Goal: Information Seeking & Learning: Learn about a topic

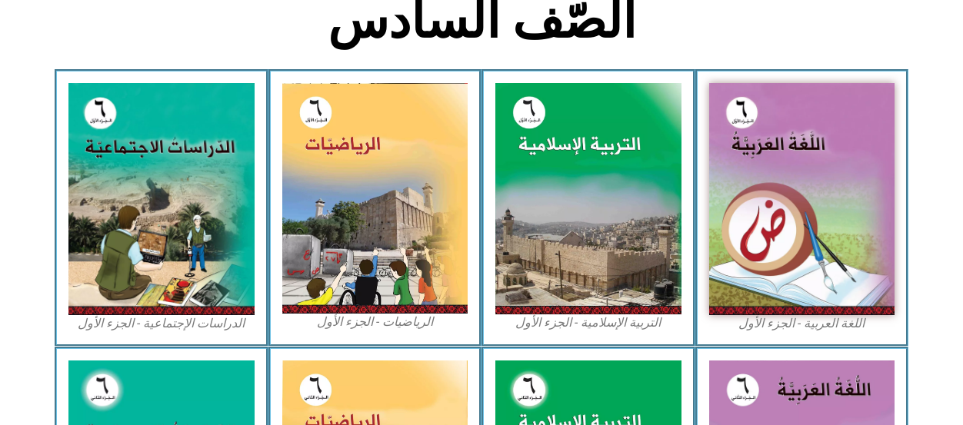
scroll to position [420, 0]
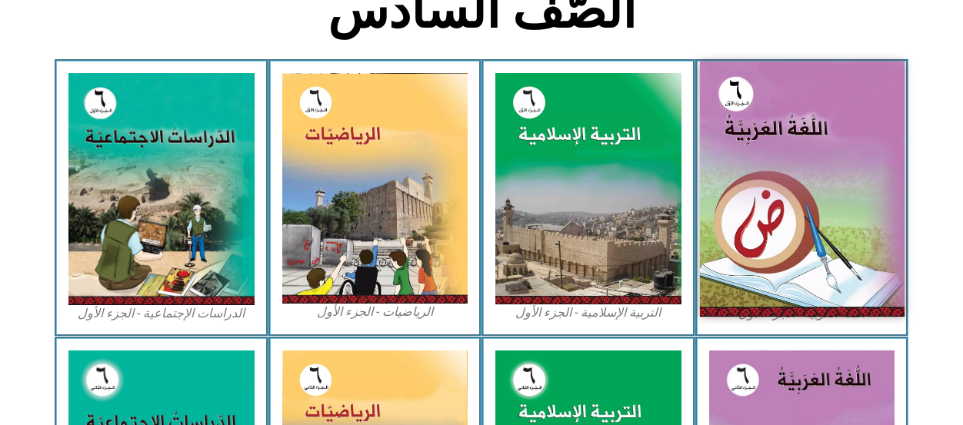
click at [842, 220] on img at bounding box center [801, 189] width 205 height 255
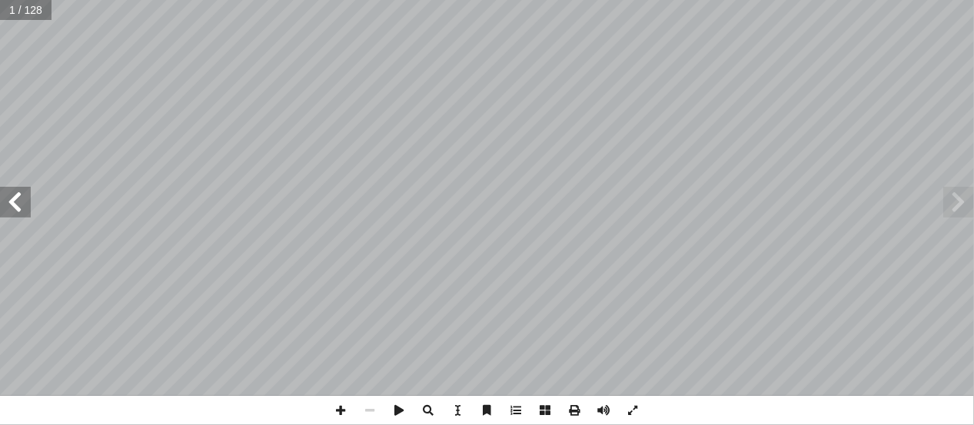
click at [9, 201] on span at bounding box center [15, 202] width 31 height 31
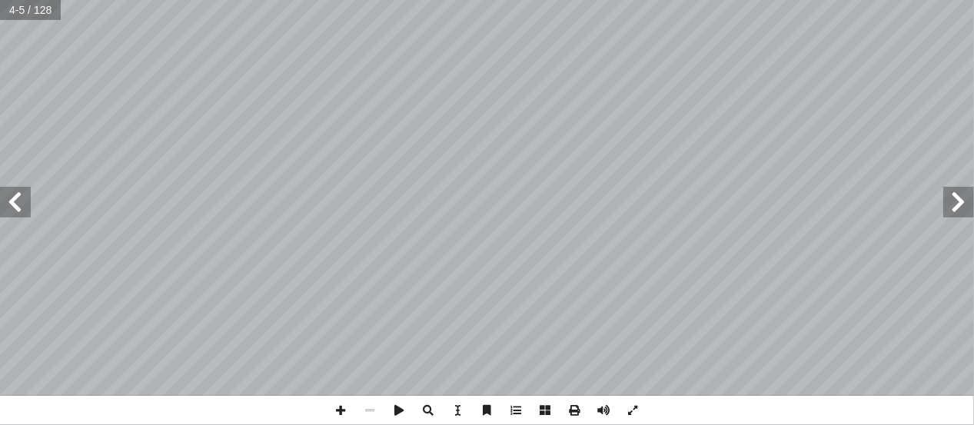
click at [9, 201] on span at bounding box center [15, 202] width 31 height 31
click at [348, 415] on span at bounding box center [341, 410] width 29 height 29
click at [338, 410] on span at bounding box center [341, 410] width 29 height 29
click at [680, 102] on html "الصفحة الرئيسية الصف الأول الصف الثاني الصف الثالث الصف الرابع الصف الخامس الصف…" at bounding box center [487, 51] width 974 height 102
click at [634, 415] on span at bounding box center [633, 410] width 29 height 29
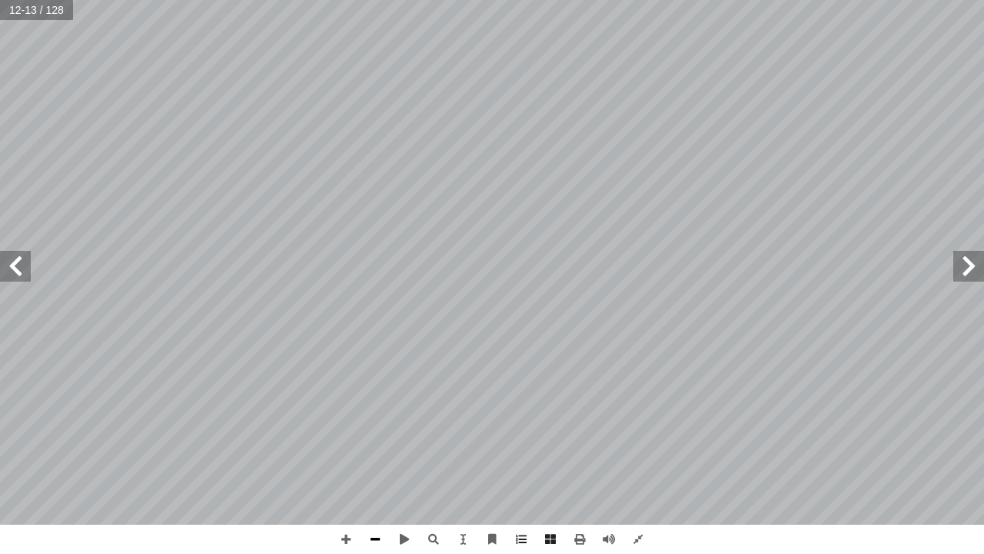
click at [377, 425] on span at bounding box center [375, 539] width 29 height 29
click at [338, 425] on span at bounding box center [345, 539] width 29 height 29
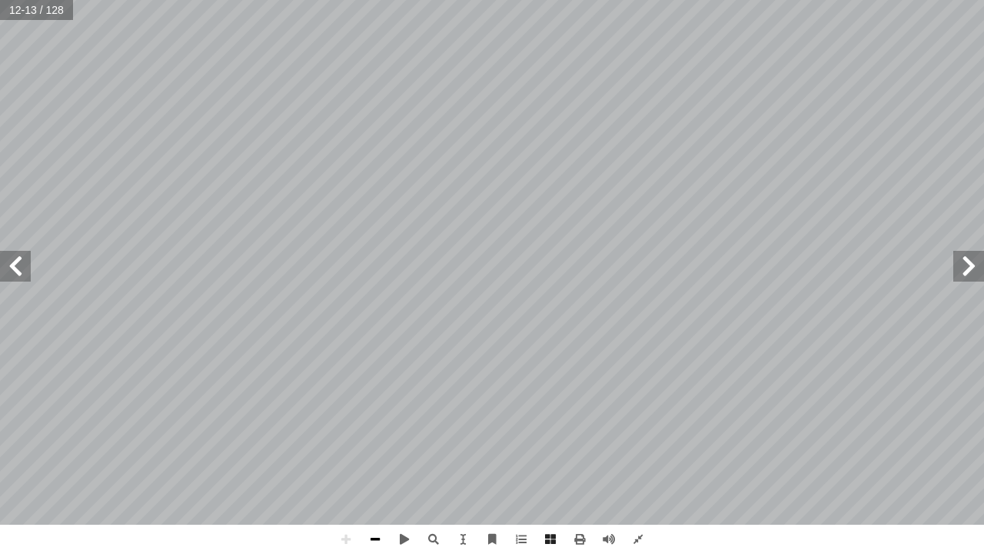
click at [374, 425] on span at bounding box center [375, 539] width 29 height 29
click at [970, 260] on span at bounding box center [969, 266] width 31 height 31
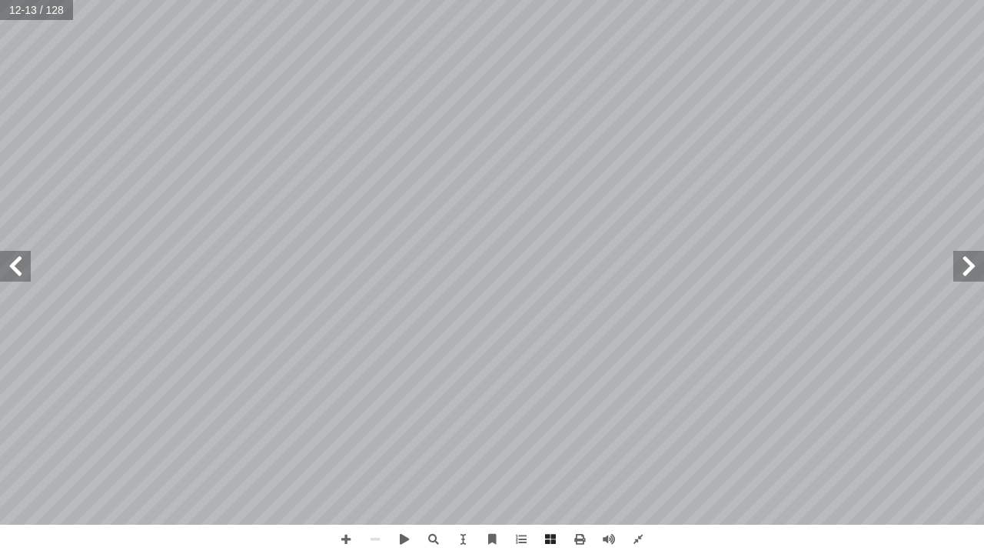
click at [970, 260] on span at bounding box center [969, 266] width 31 height 31
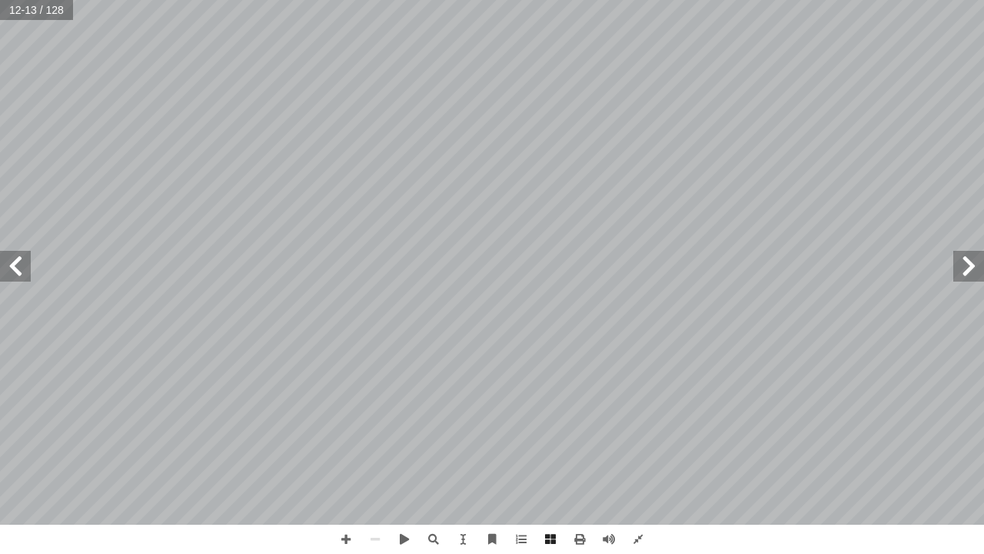
click at [970, 260] on span at bounding box center [969, 266] width 31 height 31
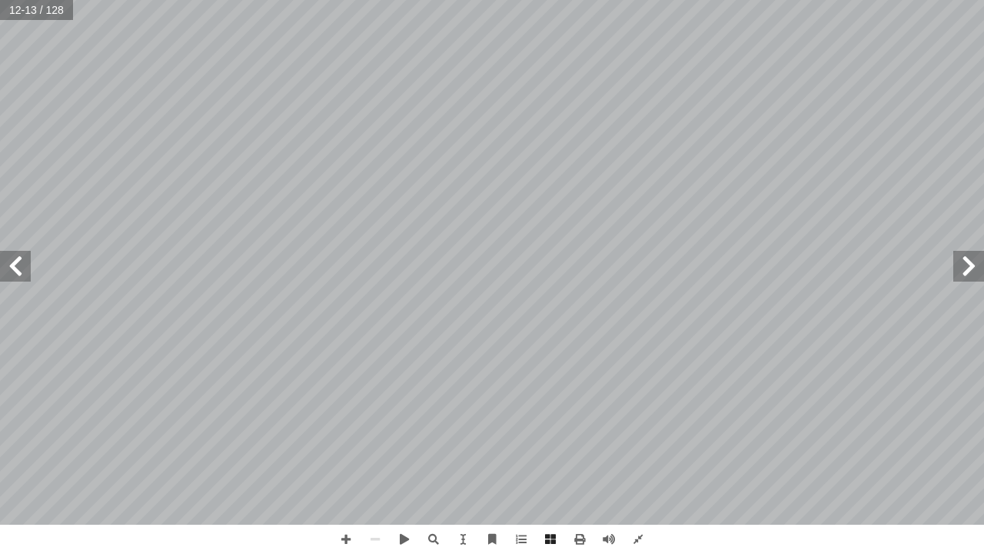
click at [970, 260] on span at bounding box center [969, 266] width 31 height 31
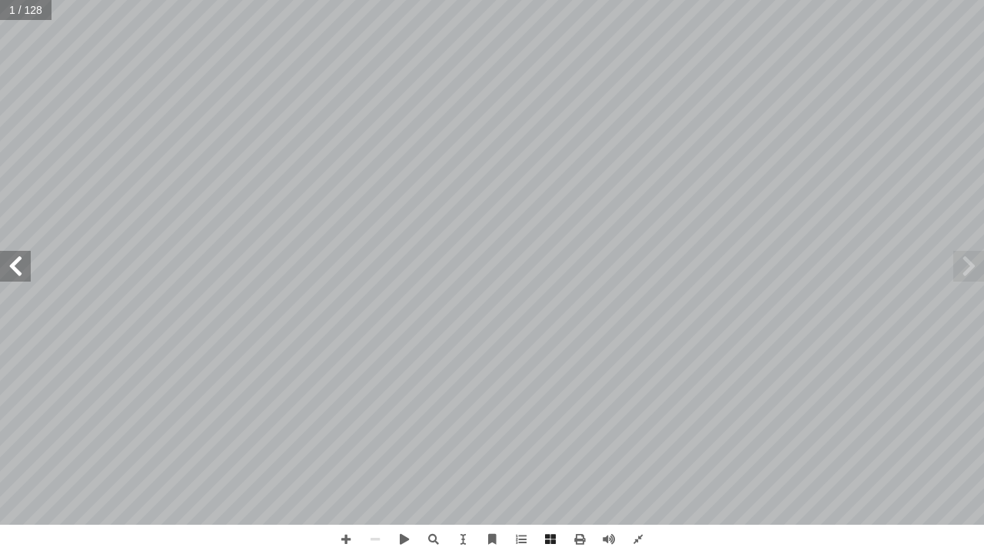
click at [970, 260] on span at bounding box center [969, 266] width 31 height 31
drag, startPoint x: 970, startPoint y: 260, endPoint x: 971, endPoint y: 252, distance: 7.7
click at [971, 252] on span at bounding box center [969, 266] width 31 height 31
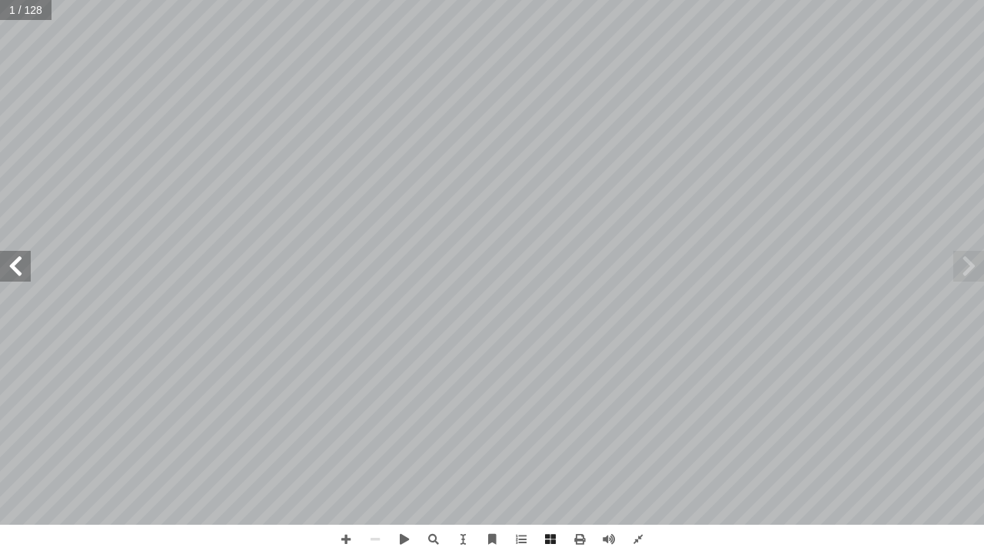
click at [963, 251] on span at bounding box center [969, 266] width 31 height 31
click at [571, 425] on span at bounding box center [579, 539] width 29 height 29
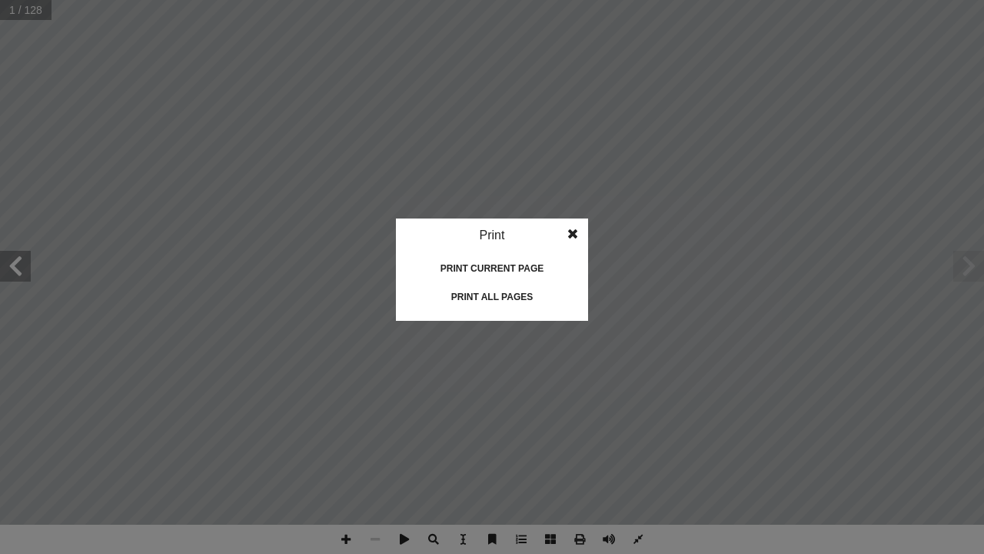
click at [571, 425] on idv "Print Print current page Print left page Print right page Print all pages" at bounding box center [492, 277] width 984 height 554
click at [571, 222] on span at bounding box center [573, 233] width 28 height 31
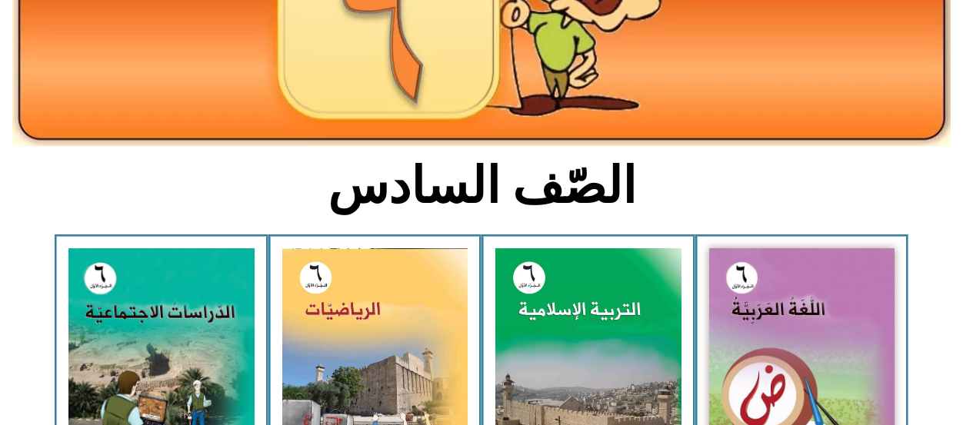
scroll to position [248, 0]
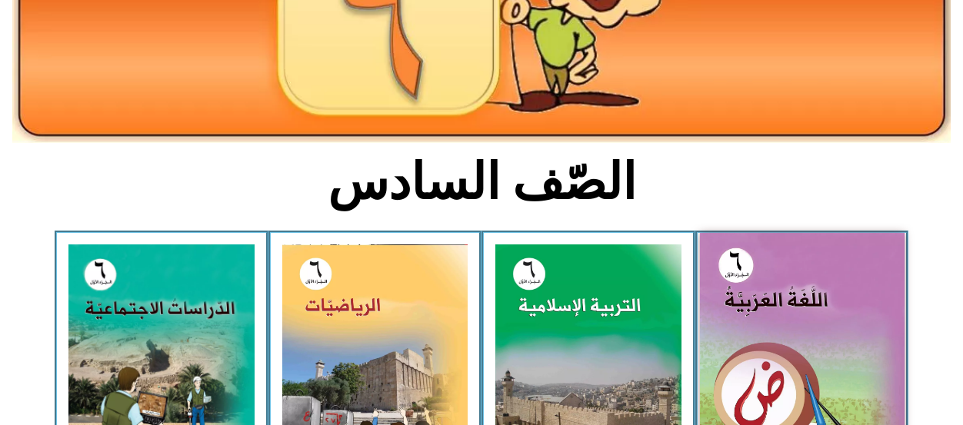
click at [812, 311] on img at bounding box center [801, 360] width 205 height 255
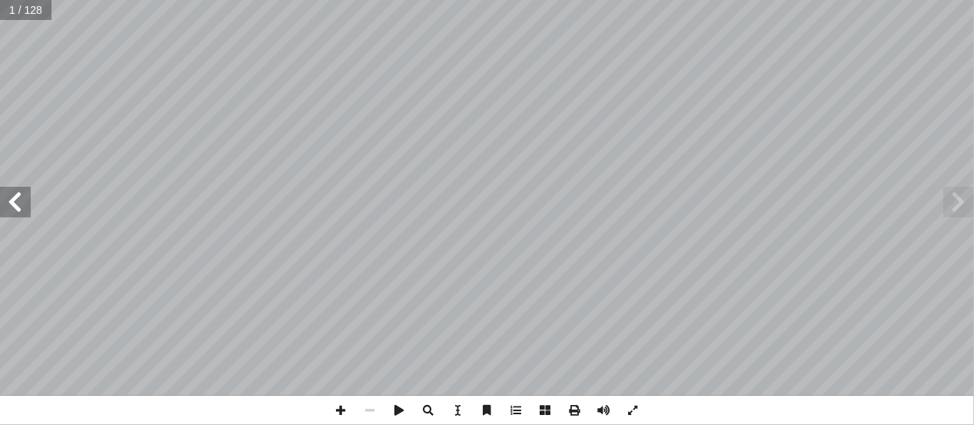
click at [17, 201] on span at bounding box center [15, 202] width 31 height 31
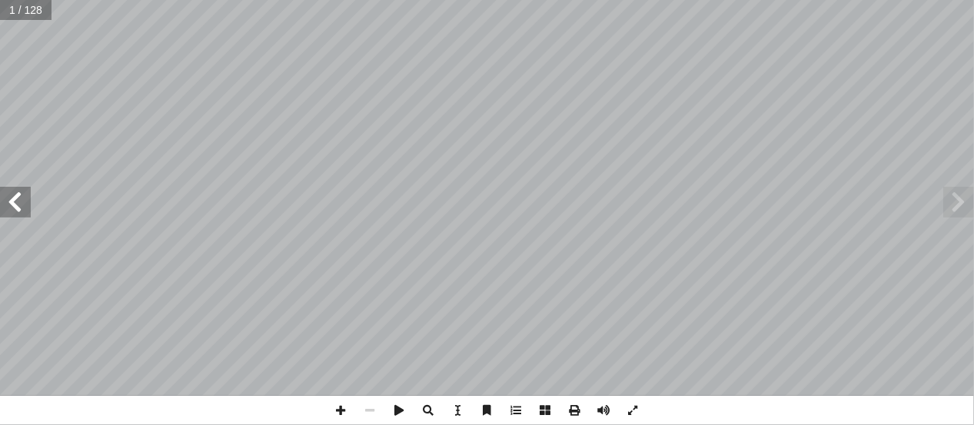
click at [17, 201] on span at bounding box center [15, 202] width 31 height 31
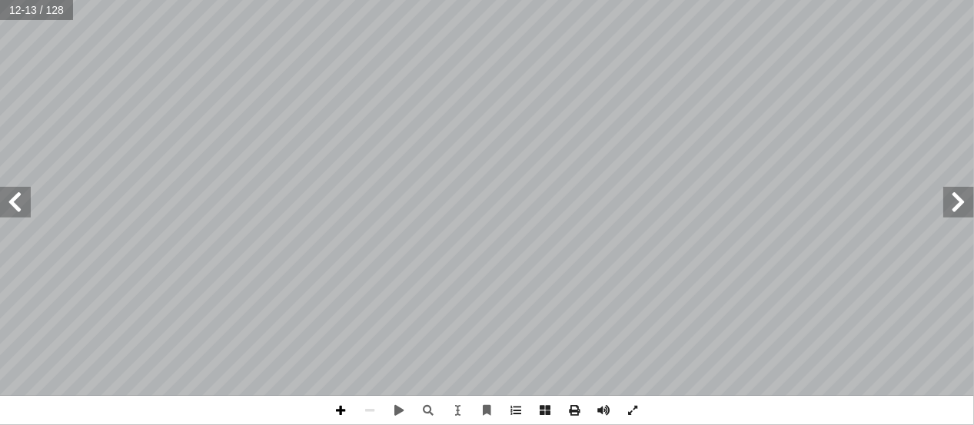
click at [337, 408] on span at bounding box center [341, 410] width 29 height 29
